Goal: Transaction & Acquisition: Purchase product/service

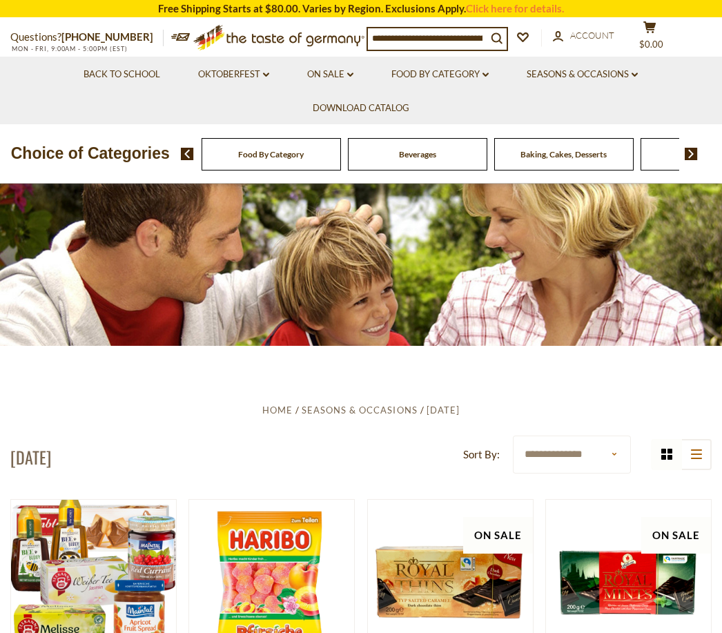
scroll to position [17, 0]
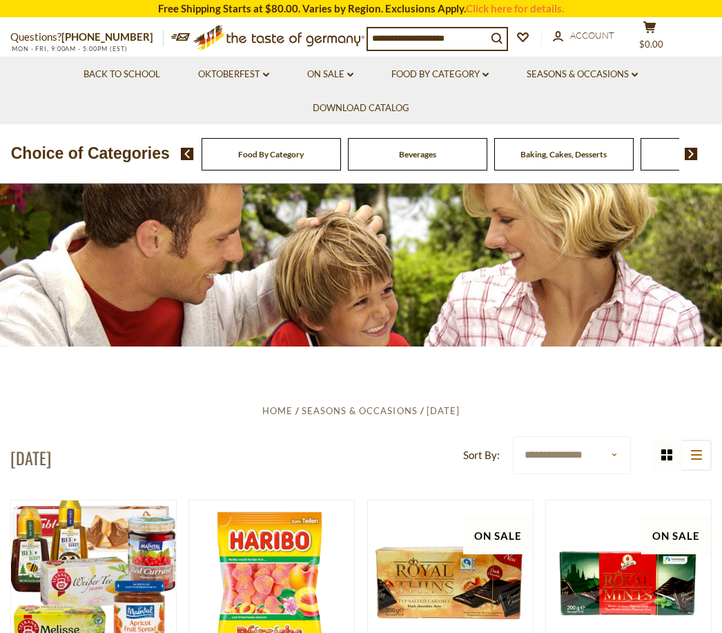
click at [697, 155] on img at bounding box center [690, 154] width 13 height 12
click at [689, 149] on img at bounding box center [690, 154] width 13 height 12
click at [684, 153] on img at bounding box center [690, 154] width 13 height 12
click at [685, 153] on img at bounding box center [690, 154] width 13 height 12
click at [678, 152] on span at bounding box center [685, 154] width 23 height 12
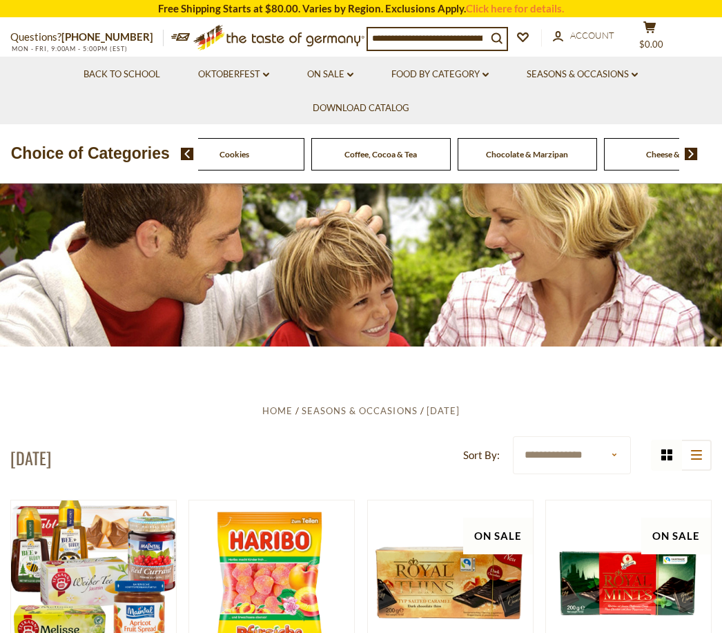
click at [689, 148] on img at bounding box center [690, 154] width 13 height 12
click at [686, 154] on img at bounding box center [690, 154] width 13 height 12
click at [684, 152] on img at bounding box center [690, 154] width 13 height 12
click at [690, 142] on div "Food By Category Beverages Baking, Cakes, Desserts Breads Candy Cereal Cookies …" at bounding box center [452, 153] width 542 height 33
click at [688, 148] on img at bounding box center [690, 154] width 13 height 12
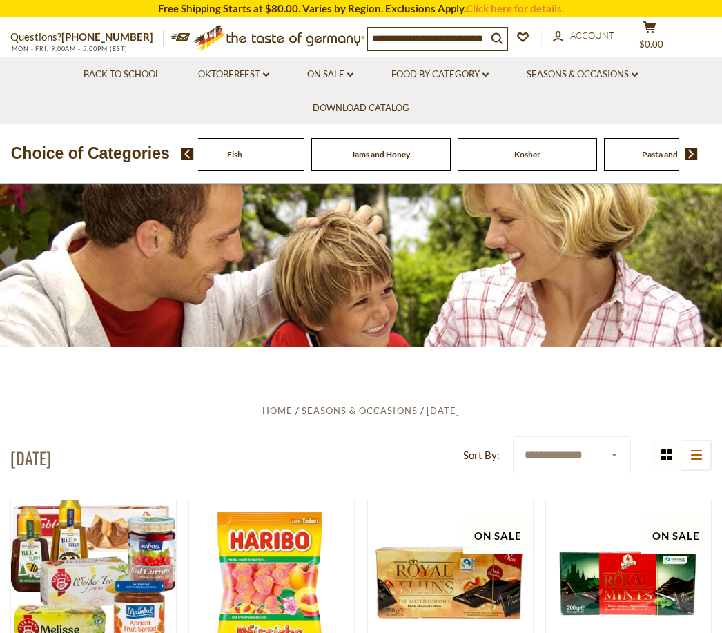
click at [691, 155] on img at bounding box center [690, 154] width 13 height 12
click at [691, 158] on img at bounding box center [690, 154] width 13 height 12
click at [691, 151] on img at bounding box center [690, 154] width 13 height 12
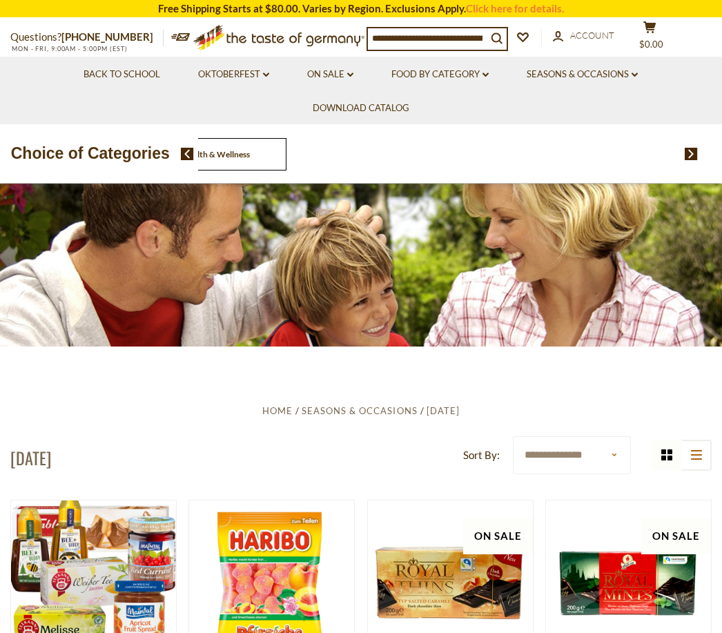
click at [605, 152] on div "Food By Category Beverages Baking, Cakes, Desserts Breads Candy Cereal Cookies …" at bounding box center [439, 154] width 482 height 32
click at [181, 152] on img at bounding box center [187, 154] width 13 height 12
click at [197, 150] on span "Health & Wellness" at bounding box center [163, 154] width 67 height 10
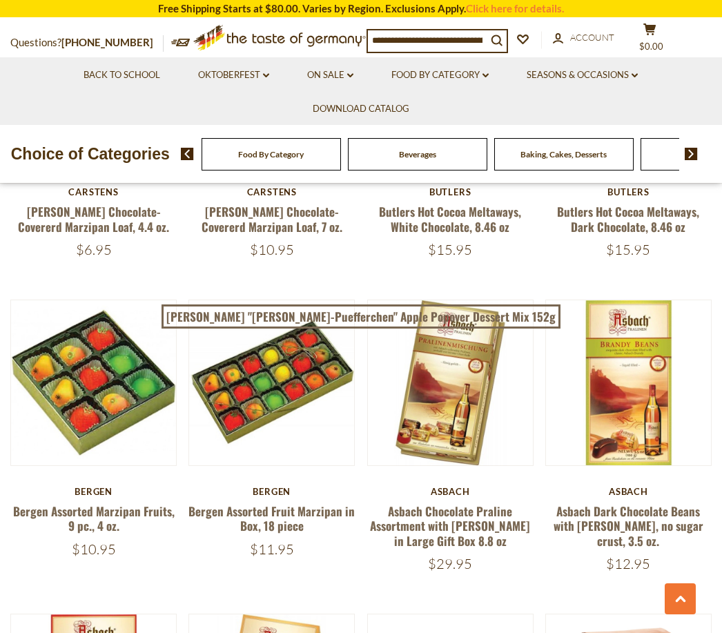
scroll to position [1905, 0]
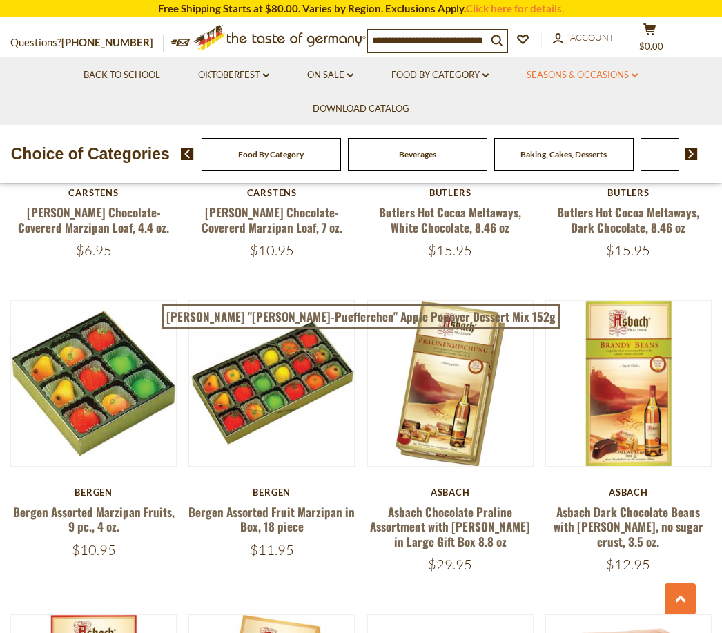
click at [617, 76] on link "Seasons & Occasions dropdown_arrow" at bounding box center [581, 75] width 111 height 15
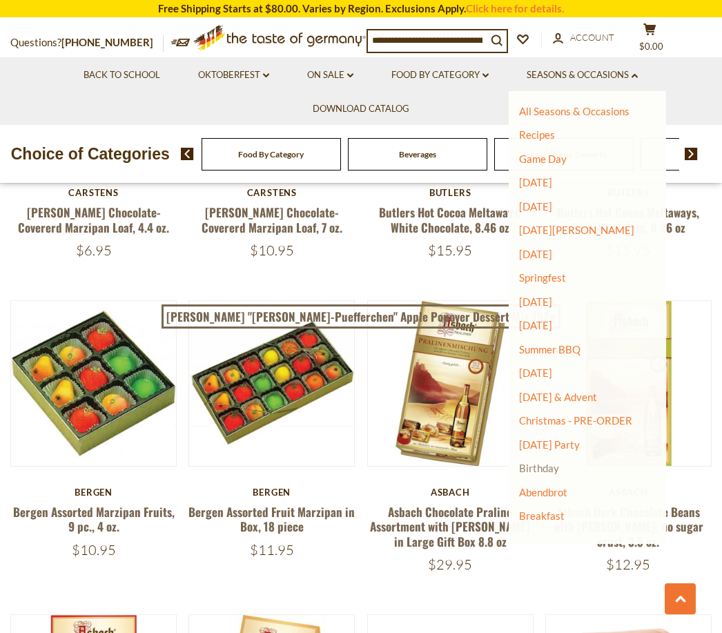
click at [559, 462] on link "Birthday" at bounding box center [539, 468] width 40 height 12
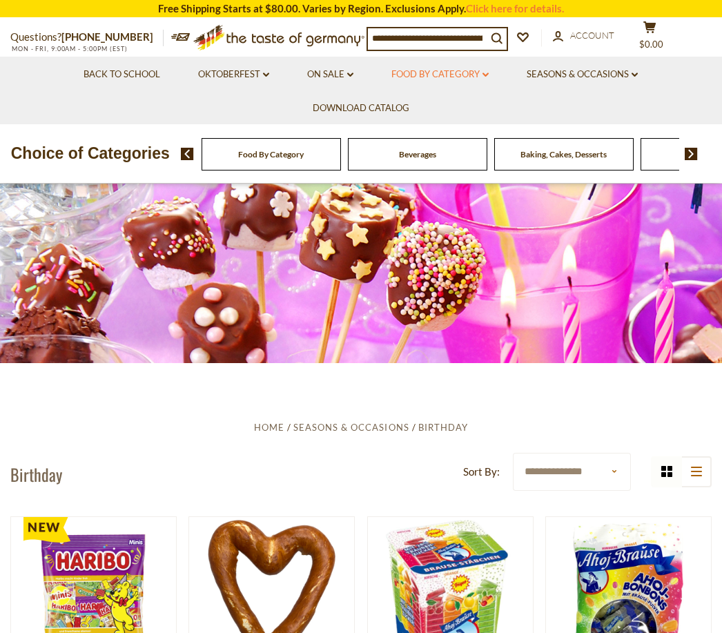
click at [464, 77] on link "Food By Category dropdown_arrow" at bounding box center [439, 74] width 97 height 15
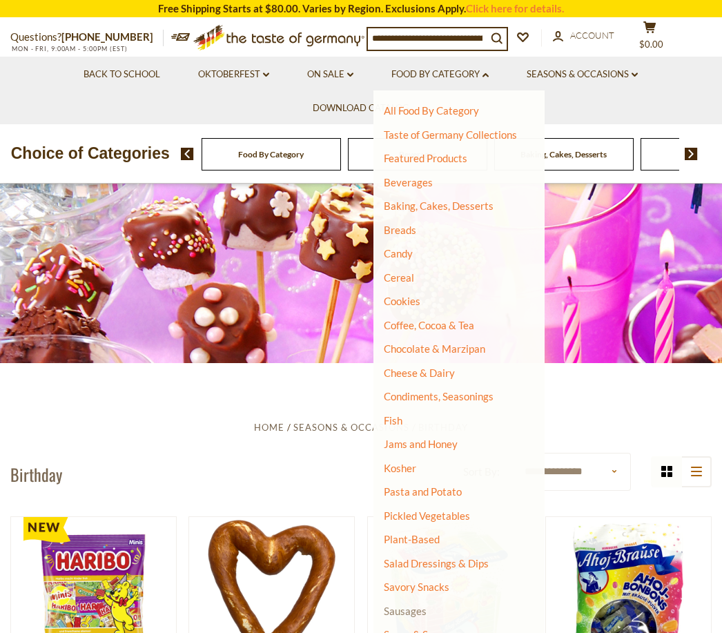
click at [414, 604] on link "Sausages" at bounding box center [405, 610] width 43 height 12
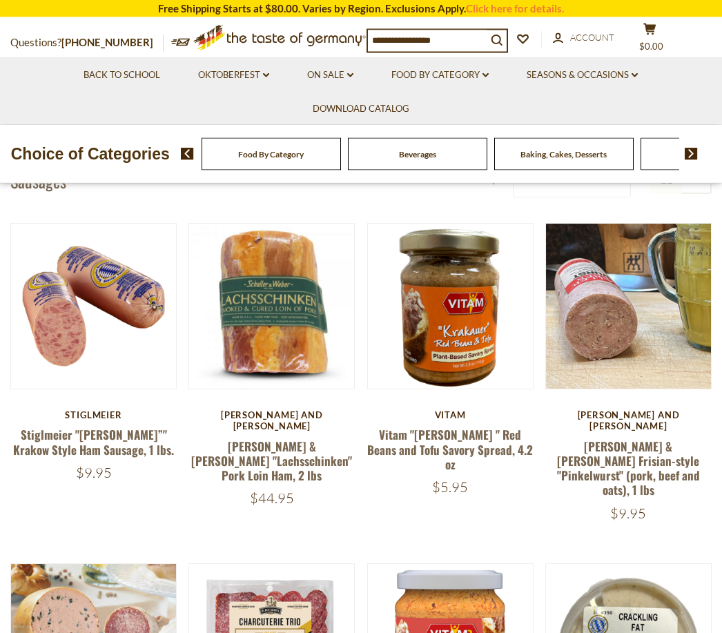
scroll to position [293, 0]
